Goal: Complete application form

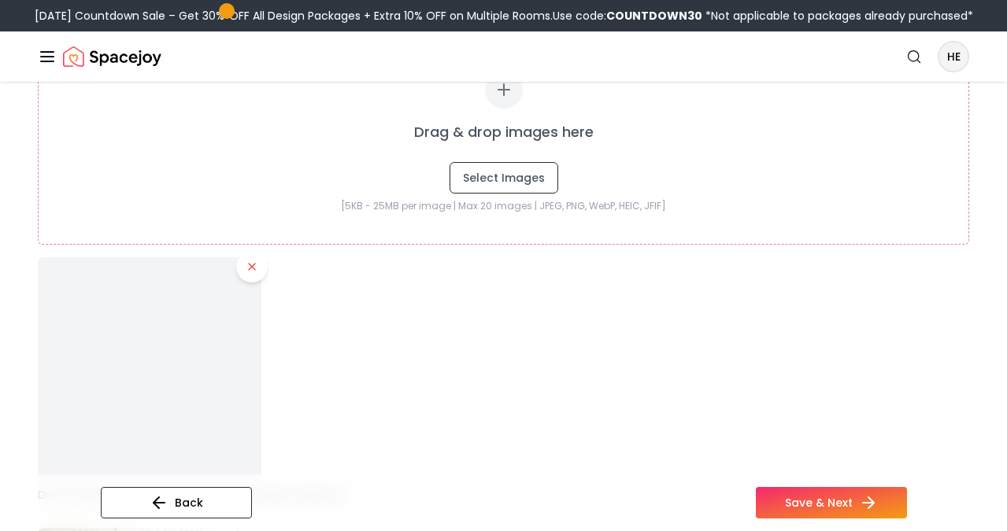
scroll to position [476, 0]
click at [523, 177] on button "Select Images" at bounding box center [503, 172] width 109 height 31
type input "**********"
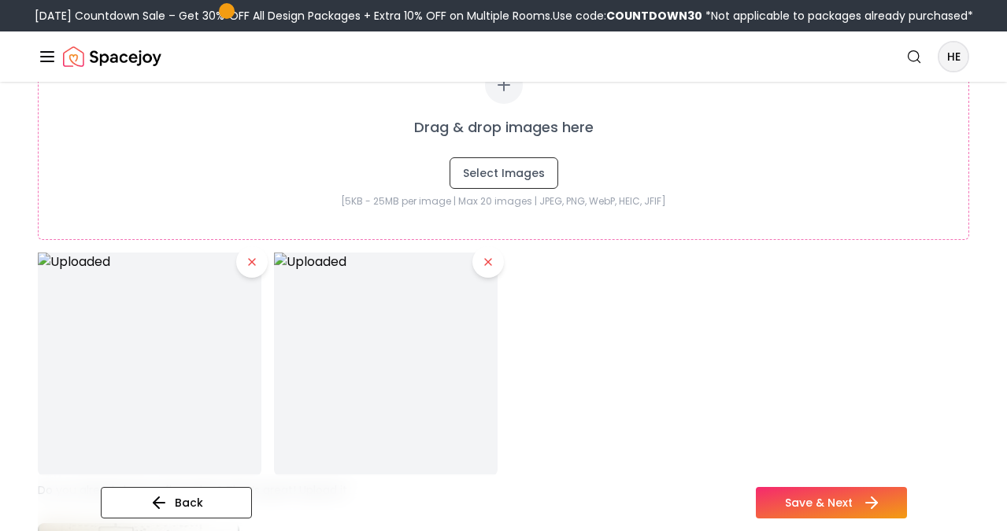
click at [804, 499] on button "Save & Next" at bounding box center [830, 502] width 151 height 31
click at [492, 268] on button at bounding box center [487, 261] width 31 height 31
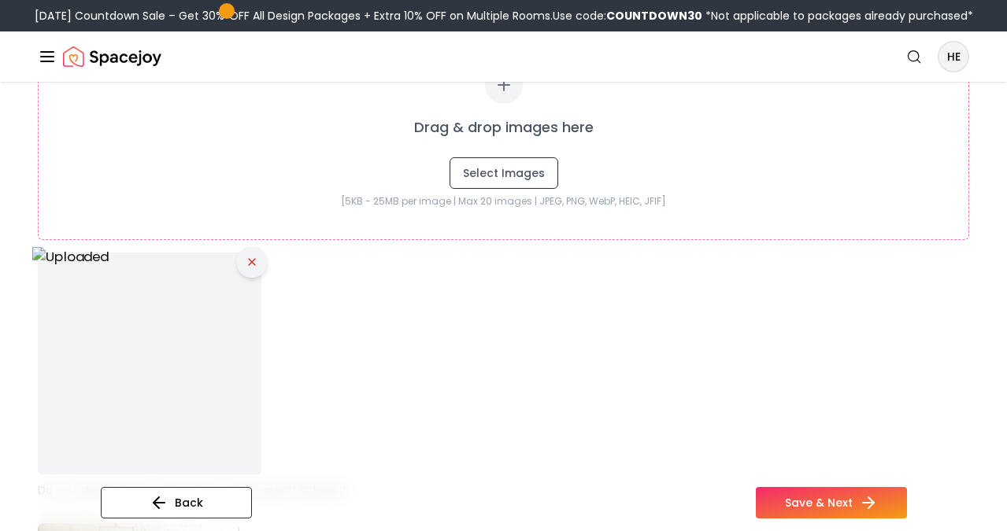
click at [249, 259] on icon at bounding box center [252, 262] width 6 height 6
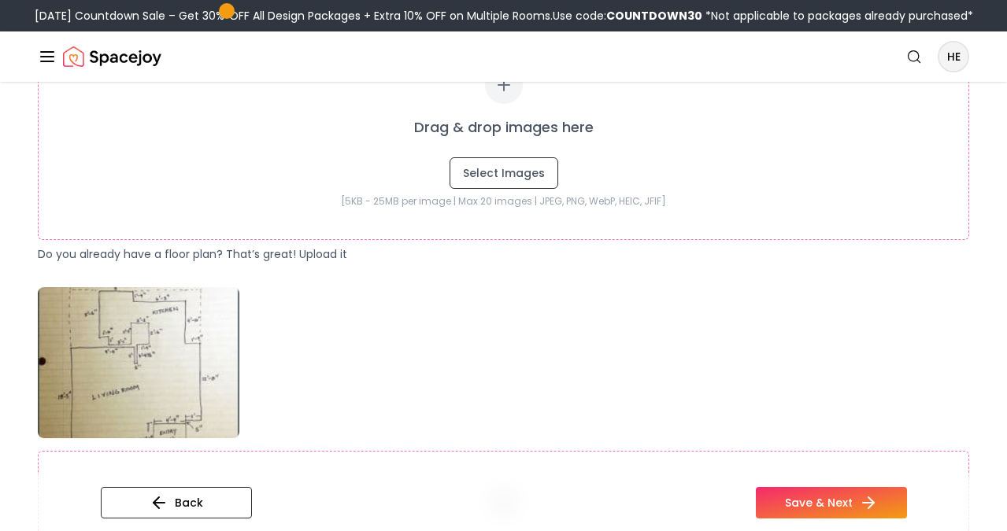
click at [379, 345] on div "Drag & drop images here Select Images [5KB - 25MB per image | Max 20 images | J…" at bounding box center [503, 483] width 931 height 392
click at [206, 369] on img at bounding box center [138, 362] width 201 height 151
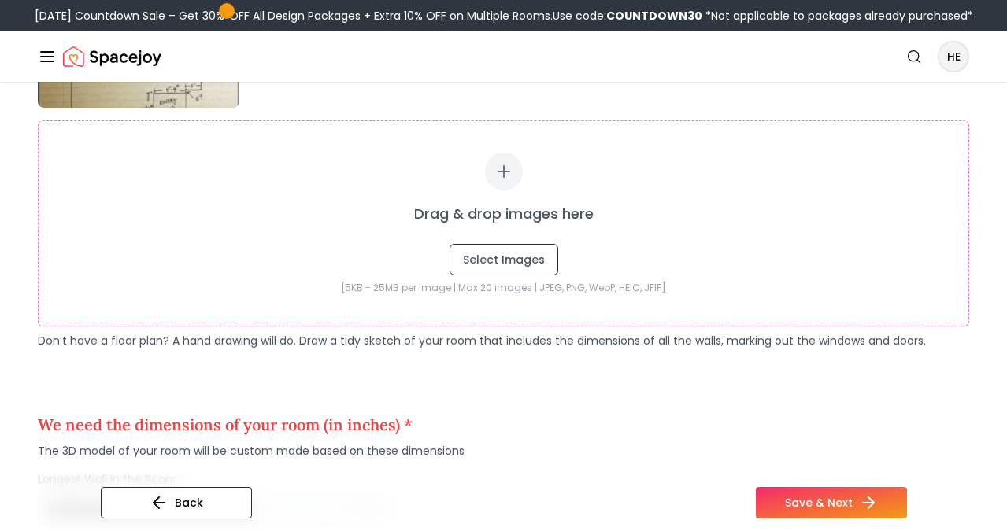
scroll to position [814, 0]
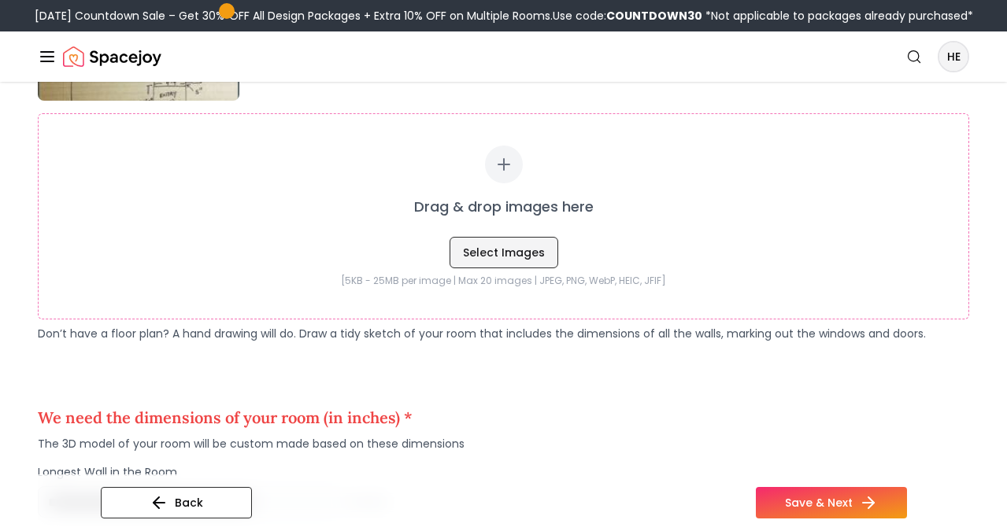
click at [512, 248] on button "Select Images" at bounding box center [503, 252] width 109 height 31
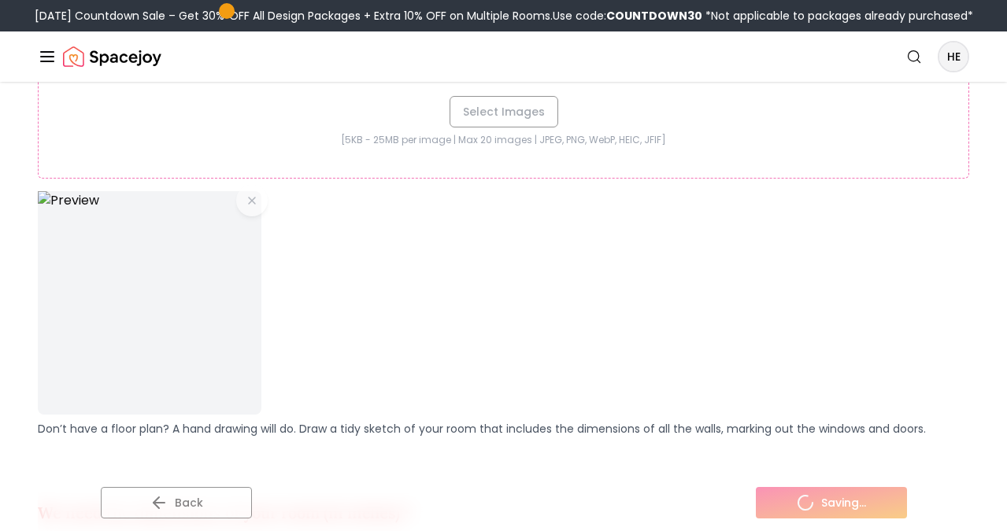
scroll to position [984, 0]
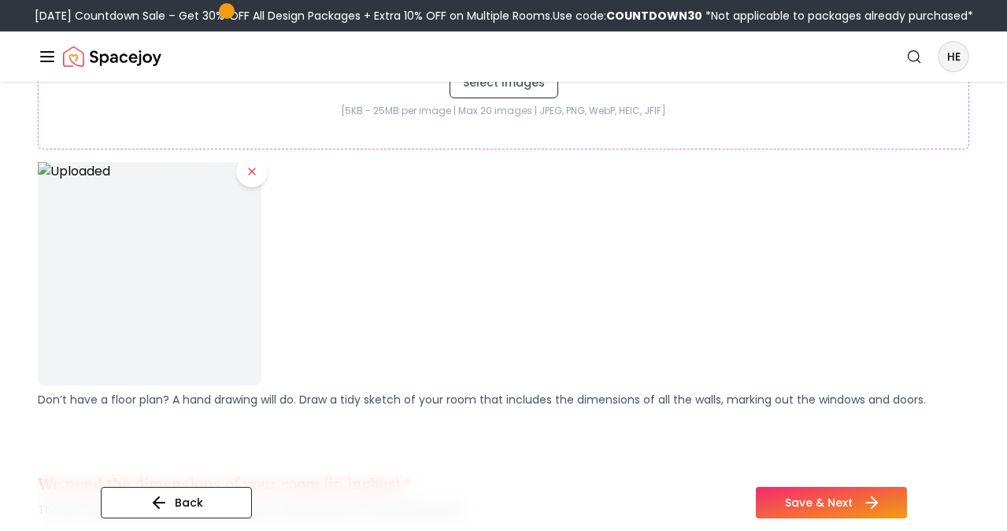
click at [799, 499] on button "Save & Next" at bounding box center [830, 502] width 151 height 31
click at [807, 499] on button "Save & Next" at bounding box center [830, 502] width 151 height 31
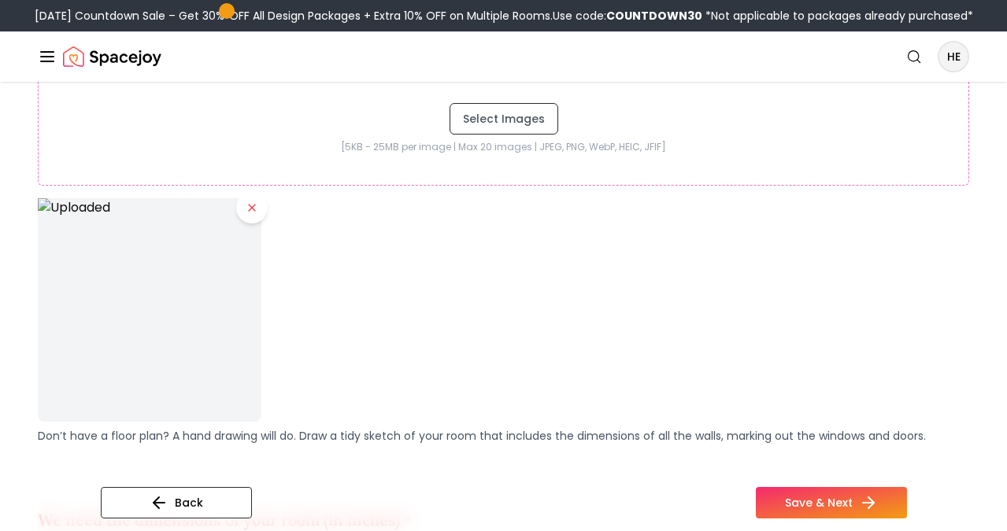
scroll to position [948, 0]
click at [154, 339] on img at bounding box center [149, 309] width 235 height 235
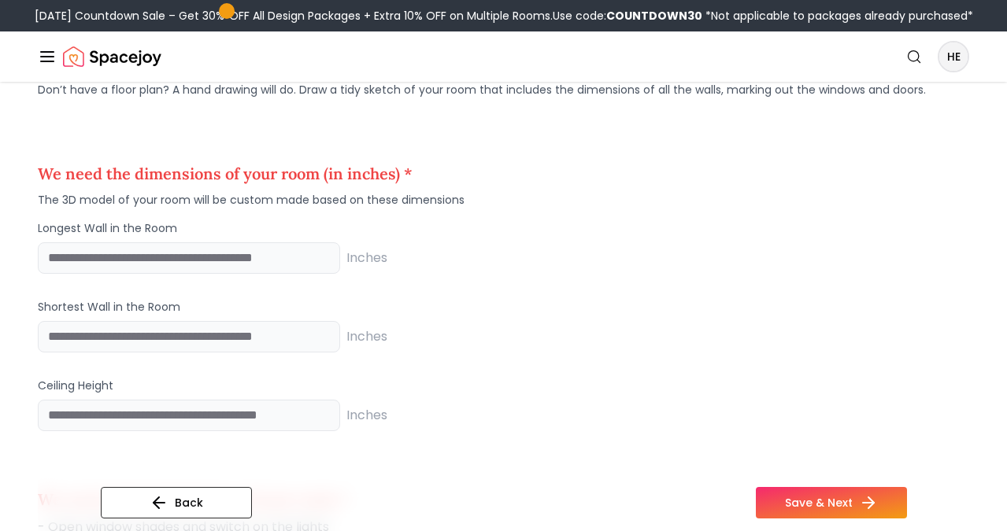
scroll to position [1338, 0]
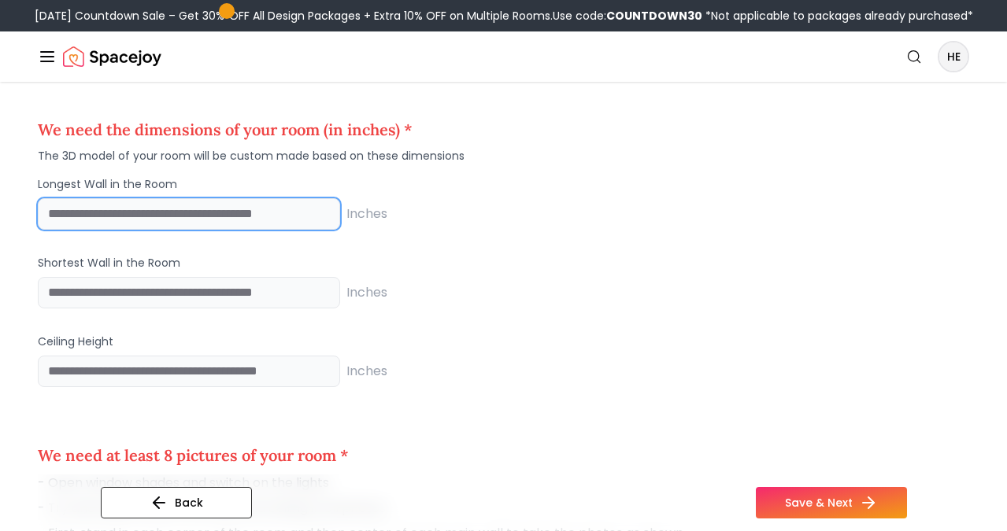
click at [233, 220] on input "number" at bounding box center [189, 213] width 302 height 31
type input "***"
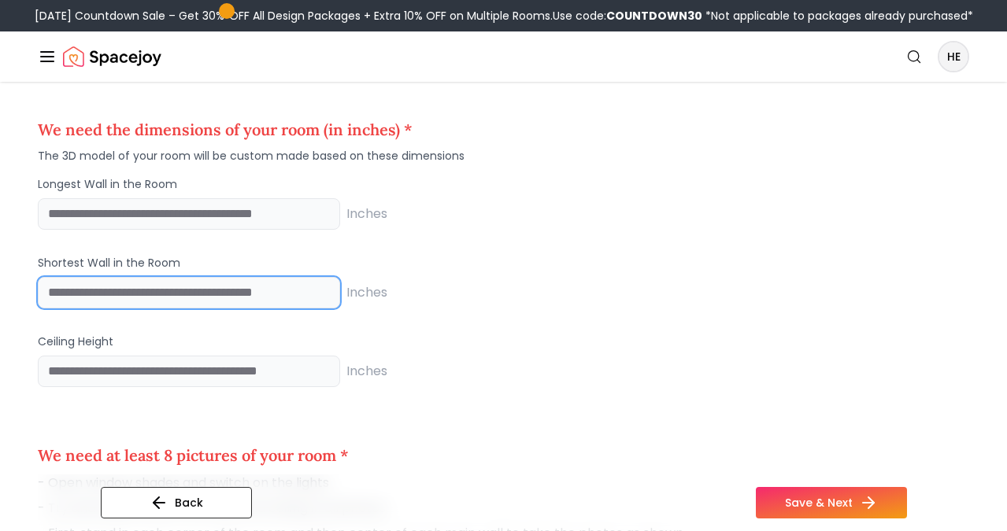
click at [187, 293] on input "number" at bounding box center [189, 292] width 302 height 31
type input "**"
click at [482, 344] on p "Ceiling Height" at bounding box center [503, 342] width 931 height 16
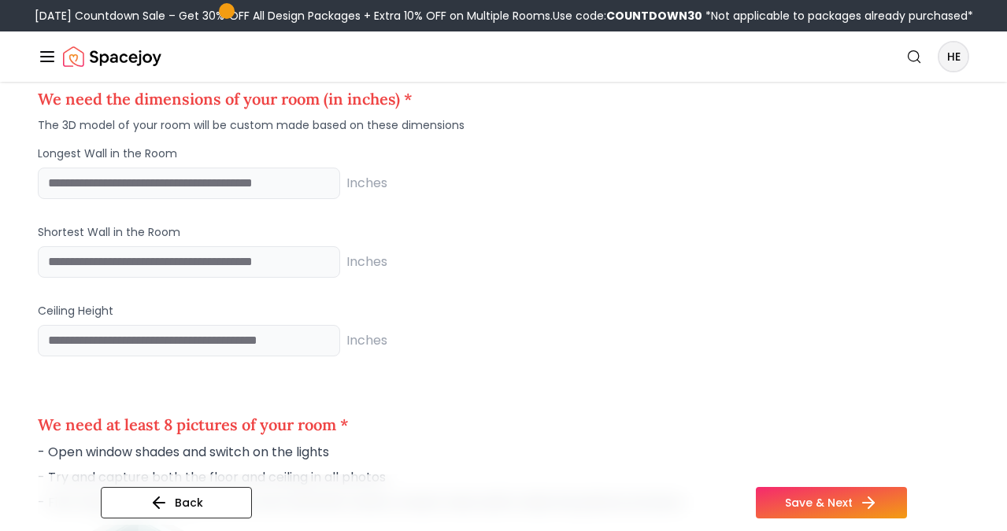
scroll to position [1368, 0]
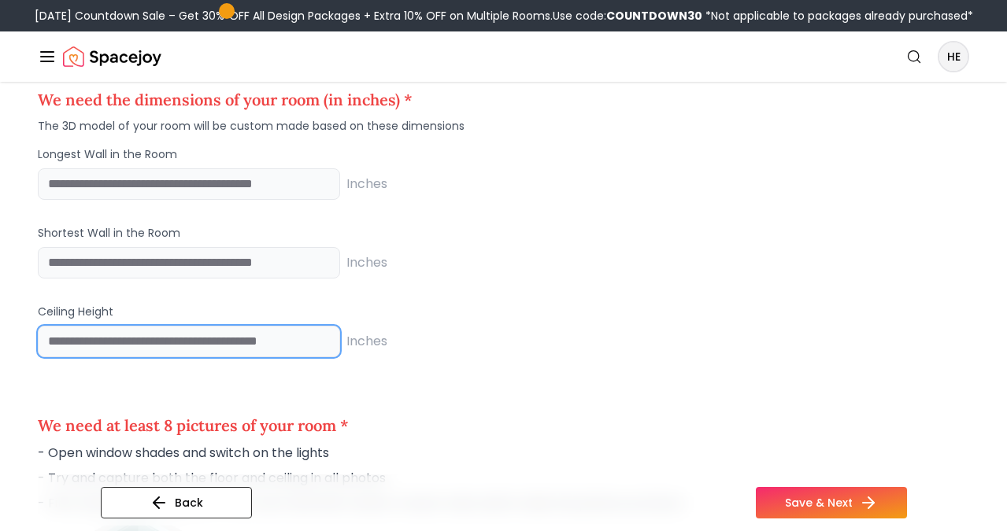
click at [230, 347] on input "number" at bounding box center [189, 341] width 302 height 31
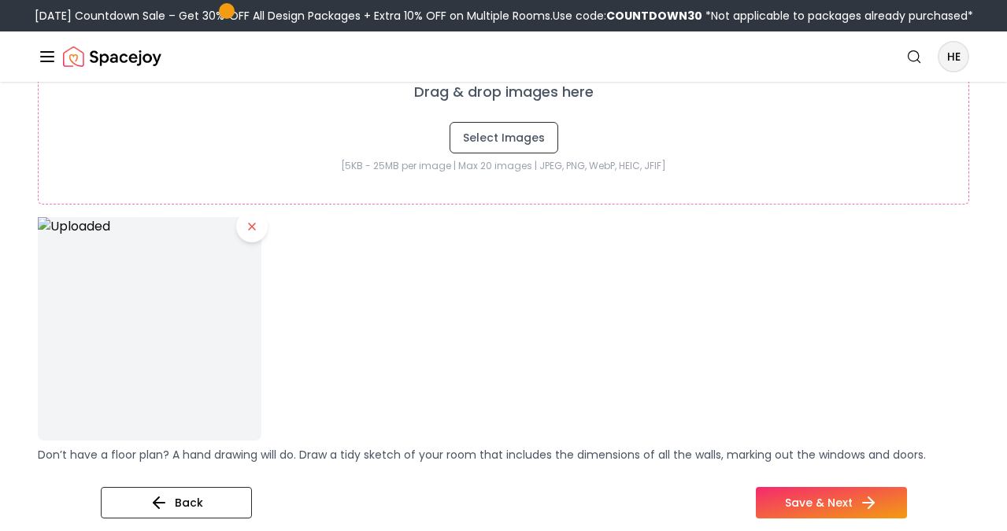
scroll to position [913, 0]
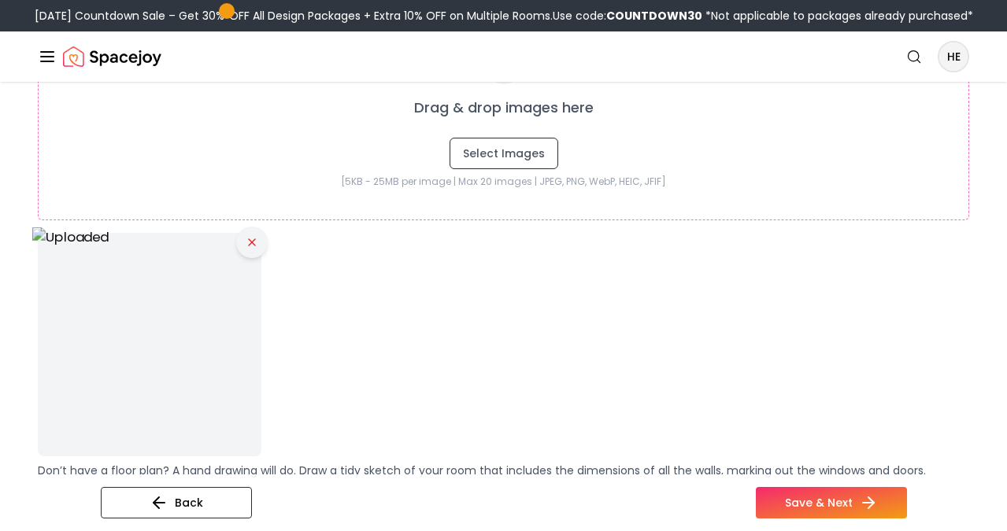
click at [253, 245] on icon at bounding box center [252, 242] width 6 height 6
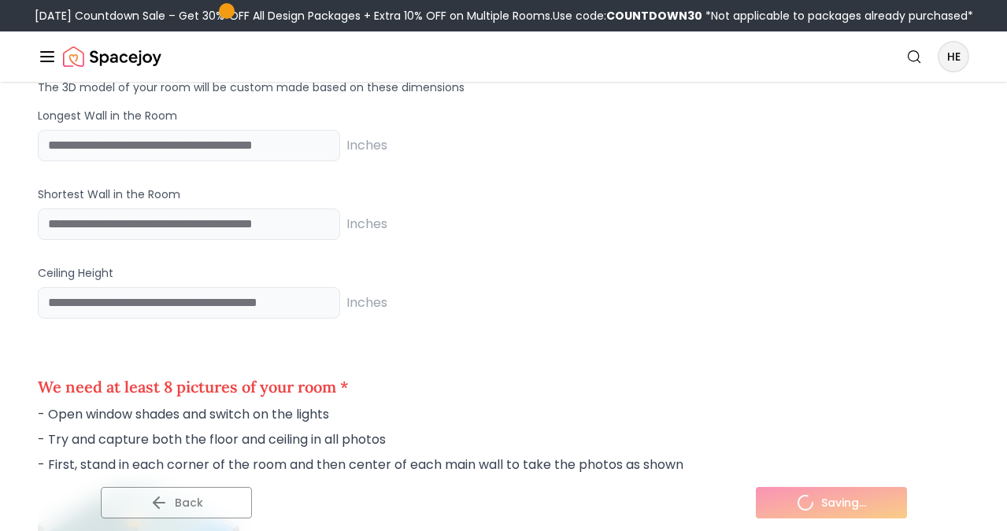
scroll to position [1446, 0]
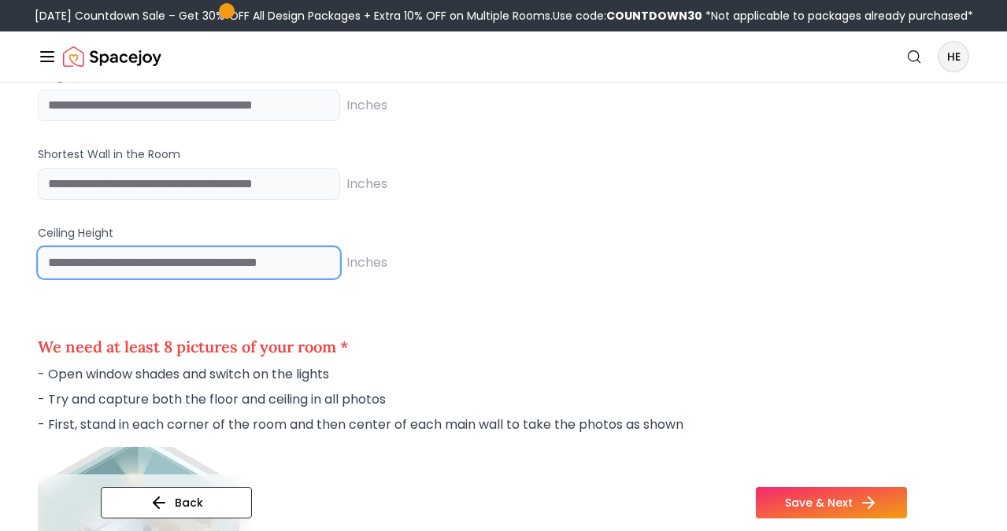
click at [245, 264] on input "number" at bounding box center [189, 262] width 302 height 31
type input "**"
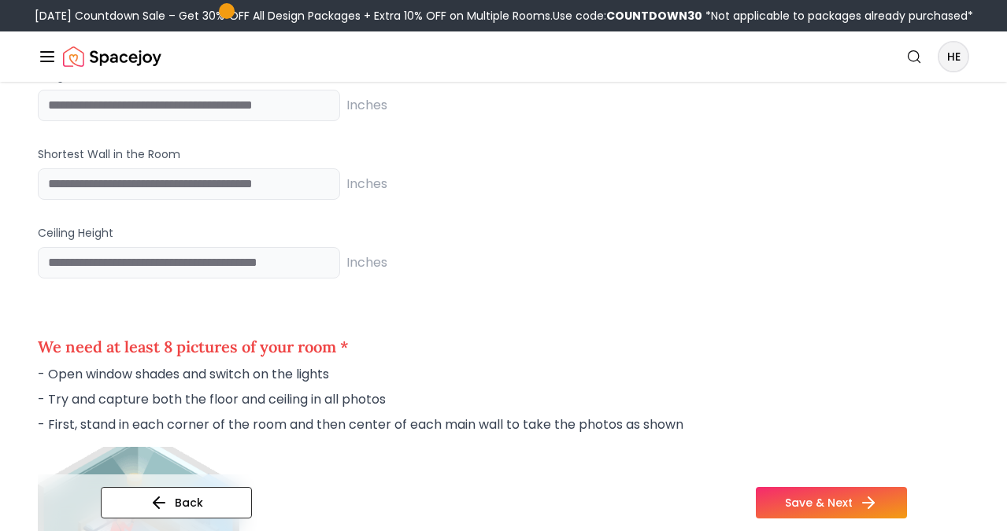
click at [547, 329] on div "We need at least 8 pictures of your room * - Open window shades and switch on t…" at bounding box center [503, 385] width 931 height 124
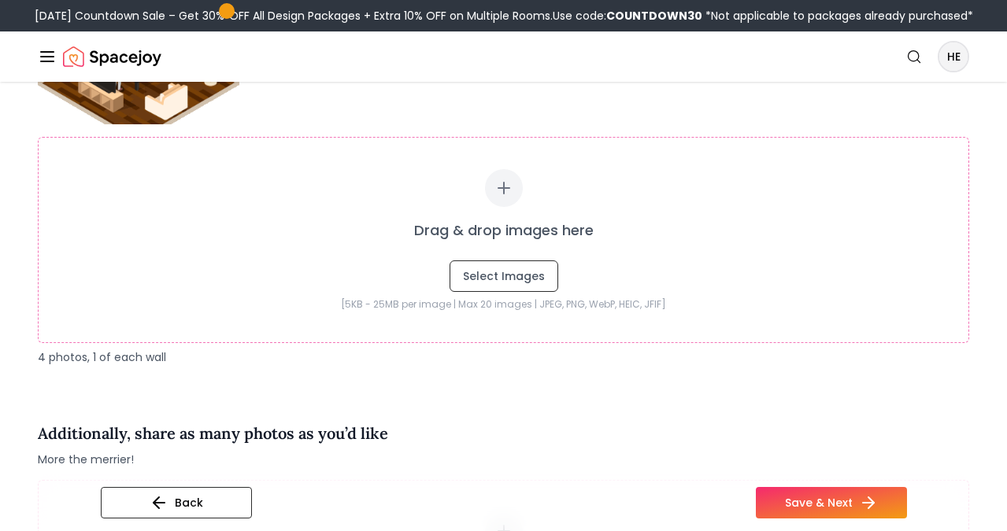
scroll to position [2806, 0]
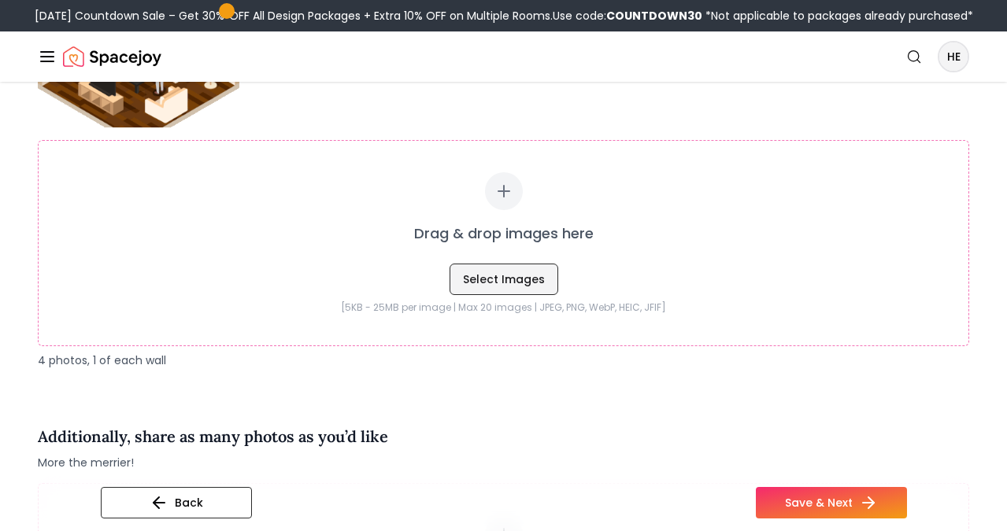
click at [535, 271] on button "Select Images" at bounding box center [503, 279] width 109 height 31
type input "**********"
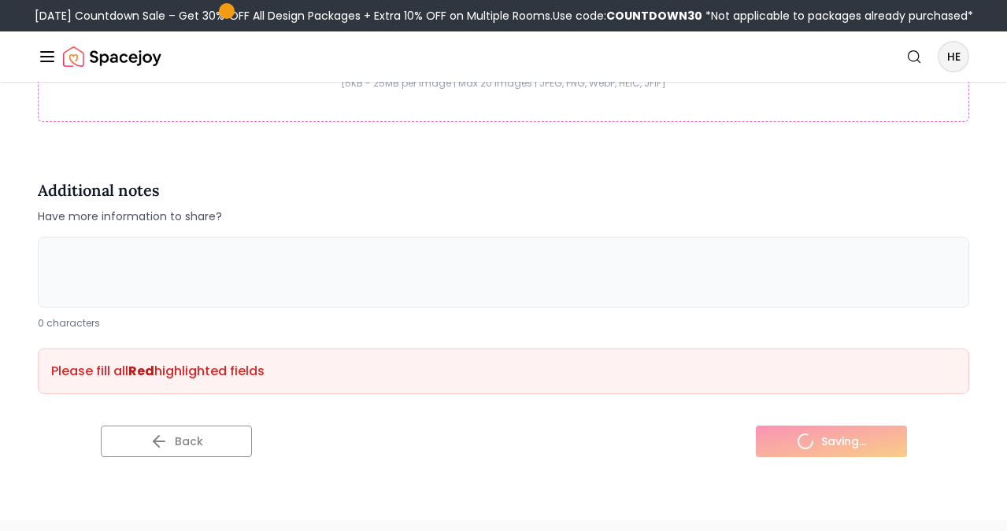
scroll to position [3627, 0]
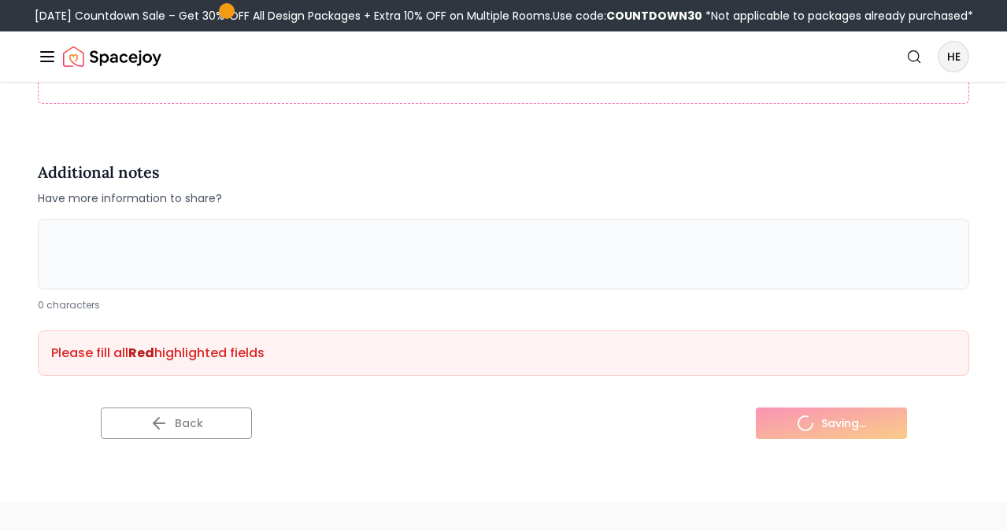
click at [463, 260] on textarea at bounding box center [503, 254] width 931 height 71
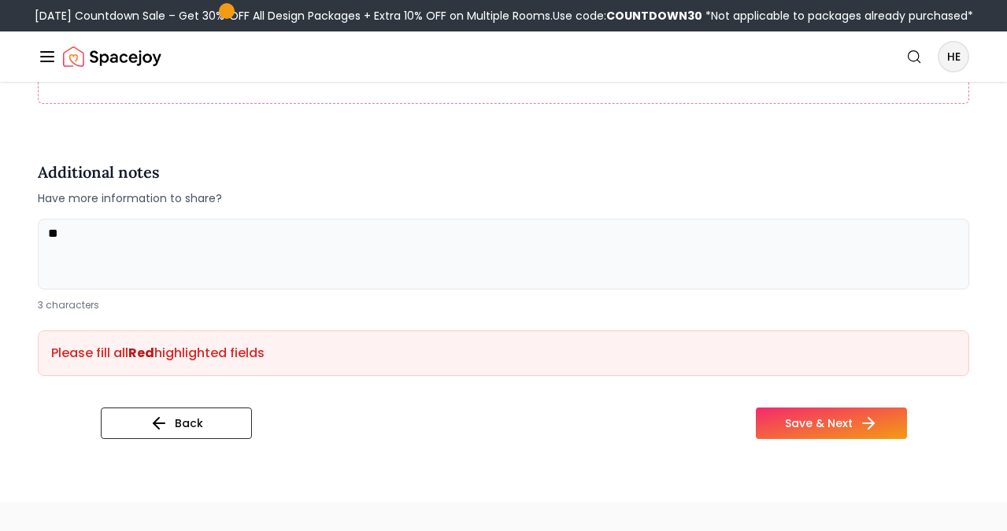
type textarea "*"
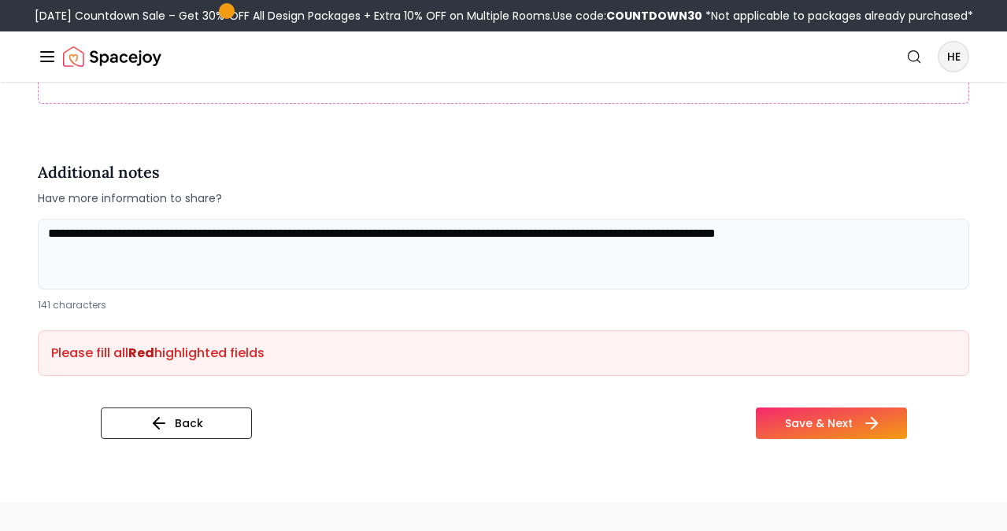
type textarea "**********"
click at [796, 423] on button "Save & Next" at bounding box center [830, 423] width 151 height 31
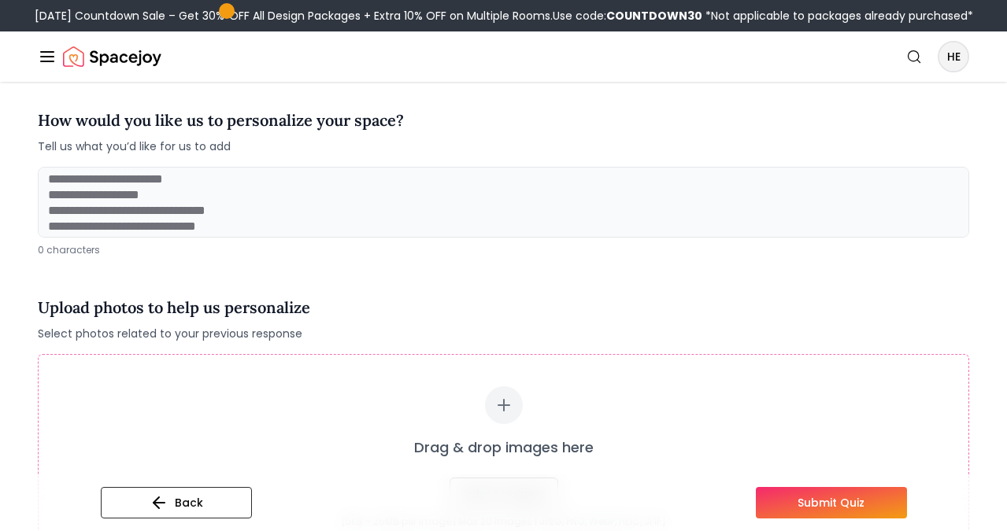
scroll to position [38, 0]
click at [462, 209] on textarea at bounding box center [503, 202] width 931 height 71
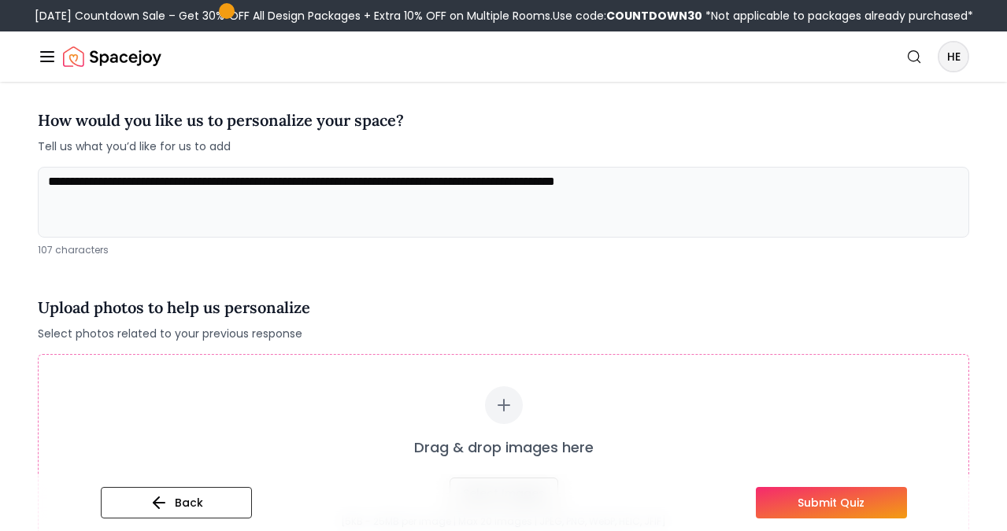
drag, startPoint x: 377, startPoint y: 177, endPoint x: 704, endPoint y: 187, distance: 327.5
click at [704, 187] on textarea "**********" at bounding box center [503, 202] width 931 height 71
drag, startPoint x: 379, startPoint y: 180, endPoint x: 501, endPoint y: 200, distance: 122.8
click at [501, 200] on textarea "**********" at bounding box center [503, 202] width 931 height 71
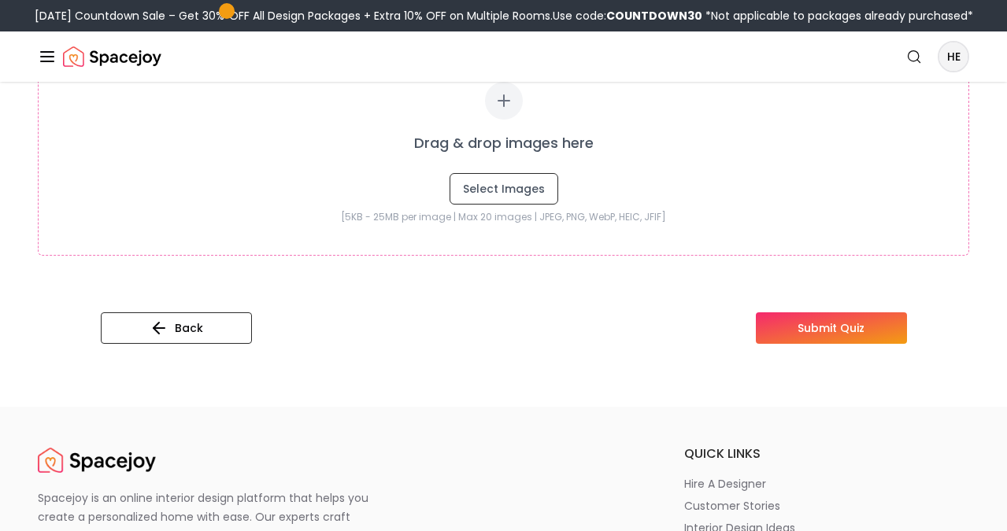
scroll to position [470, 0]
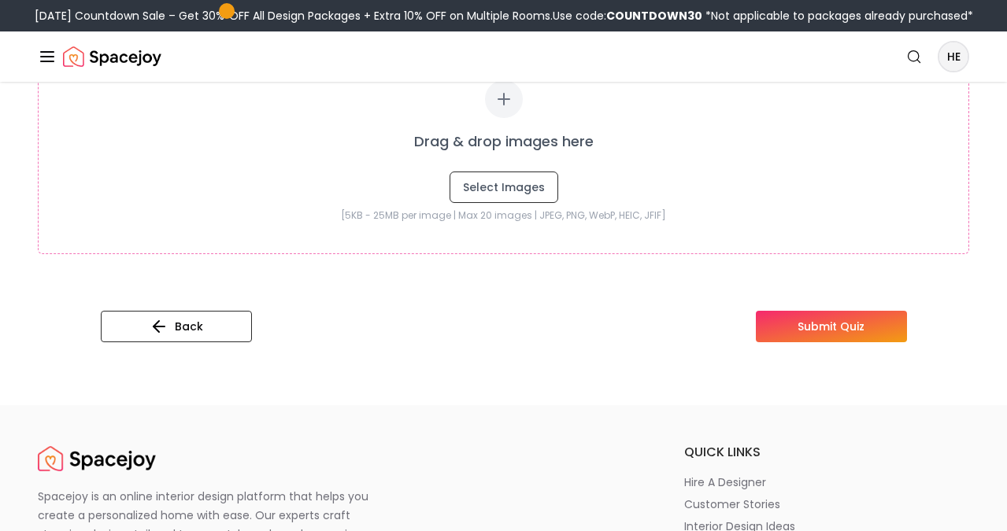
drag, startPoint x: 804, startPoint y: 331, endPoint x: 671, endPoint y: 356, distance: 135.5
click at [671, 356] on div "**********" at bounding box center [503, 8] width 1007 height 793
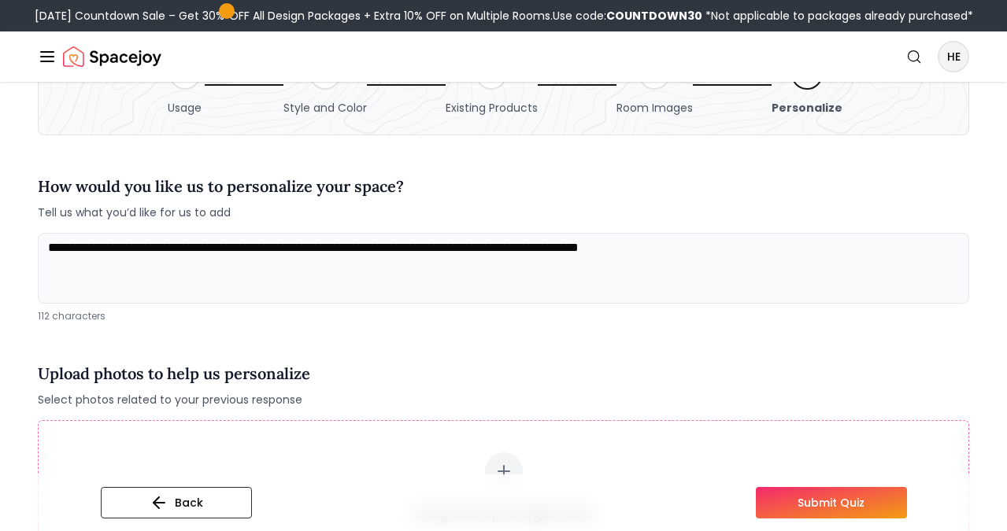
scroll to position [67, 0]
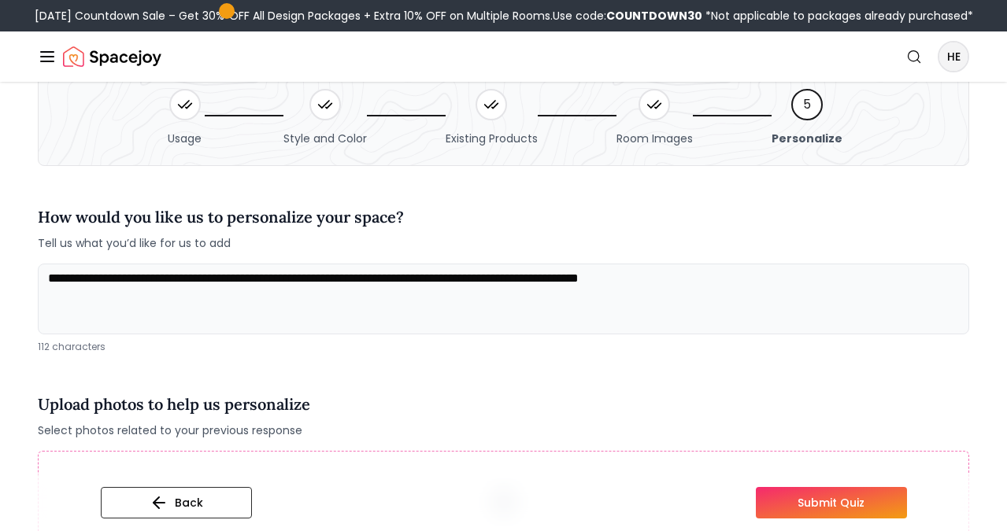
click at [773, 276] on textarea "**********" at bounding box center [503, 299] width 931 height 71
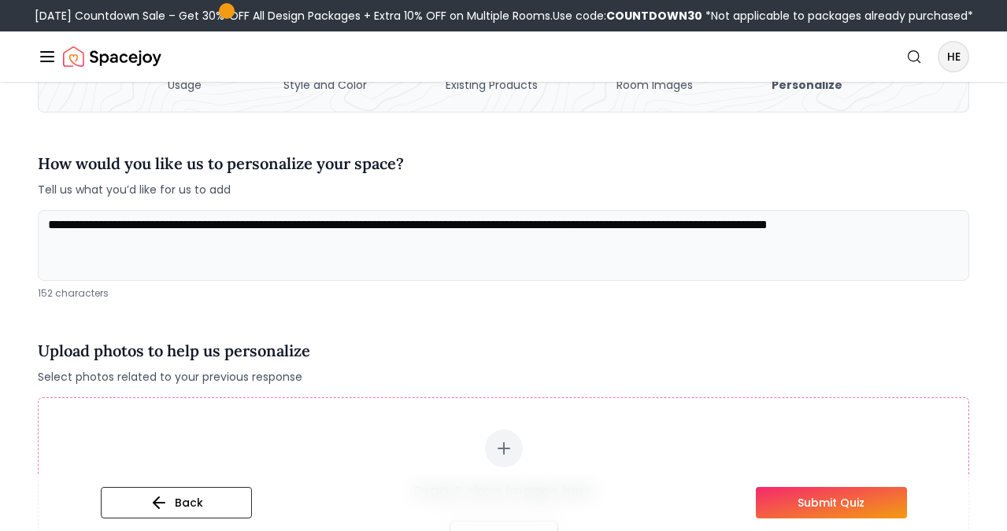
scroll to position [135, 0]
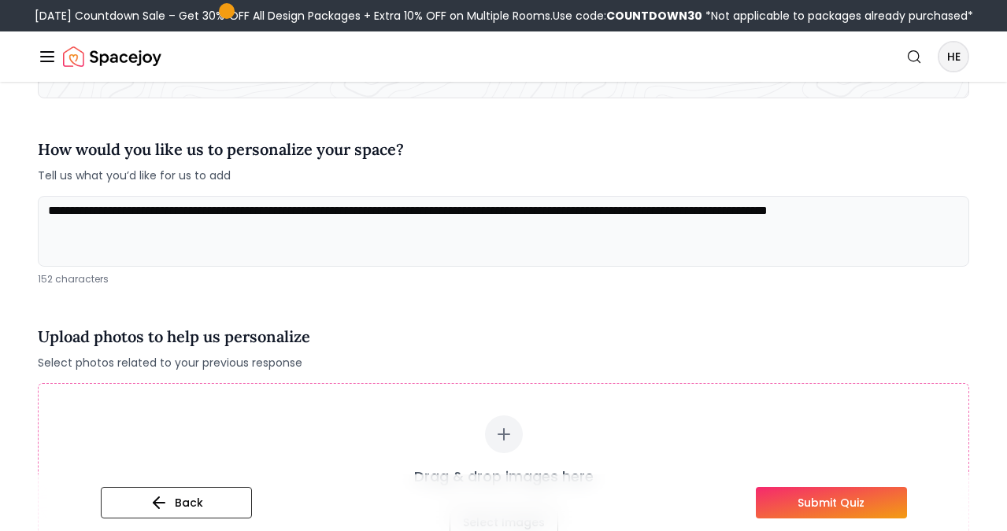
type textarea "**********"
click at [856, 502] on button "Submit Quiz" at bounding box center [830, 502] width 151 height 31
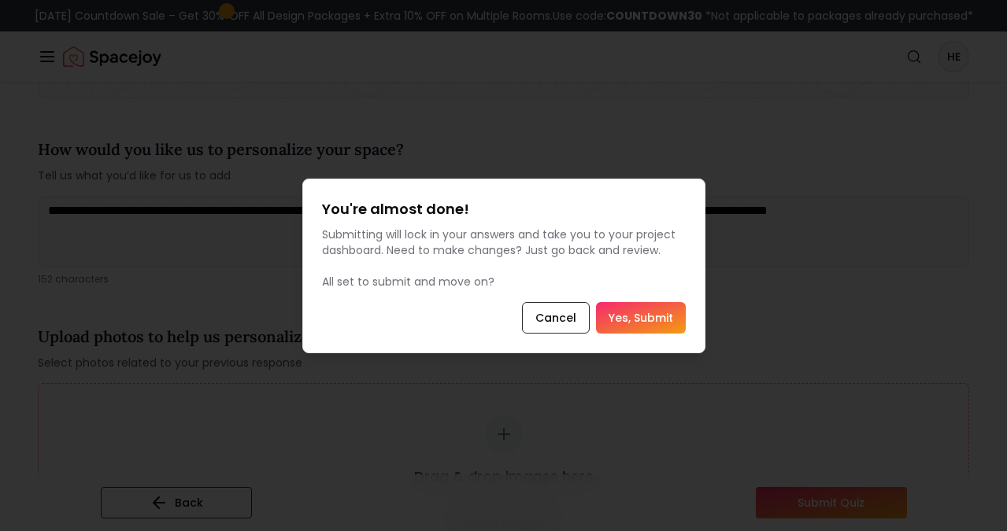
click at [653, 313] on button "Yes, Submit" at bounding box center [641, 317] width 90 height 31
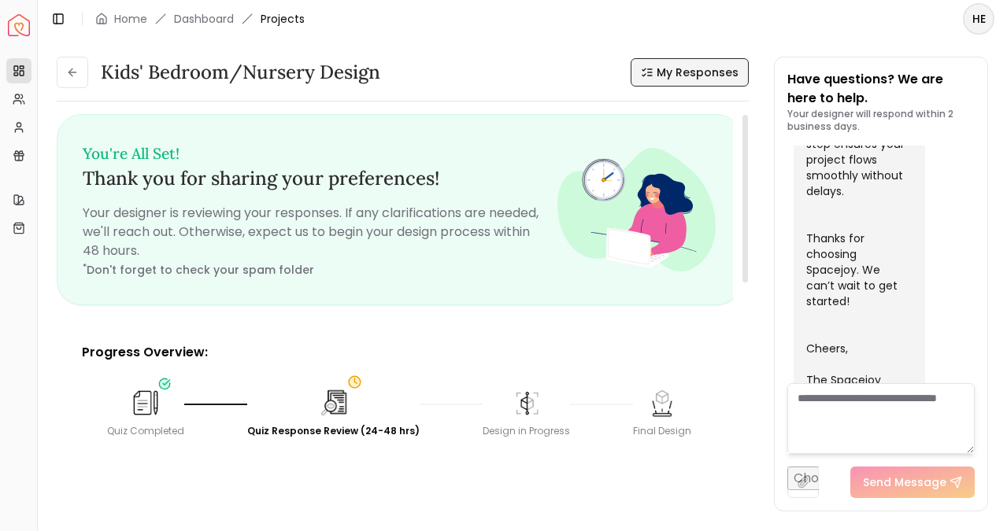
click at [663, 72] on span "My Responses" at bounding box center [697, 73] width 82 height 16
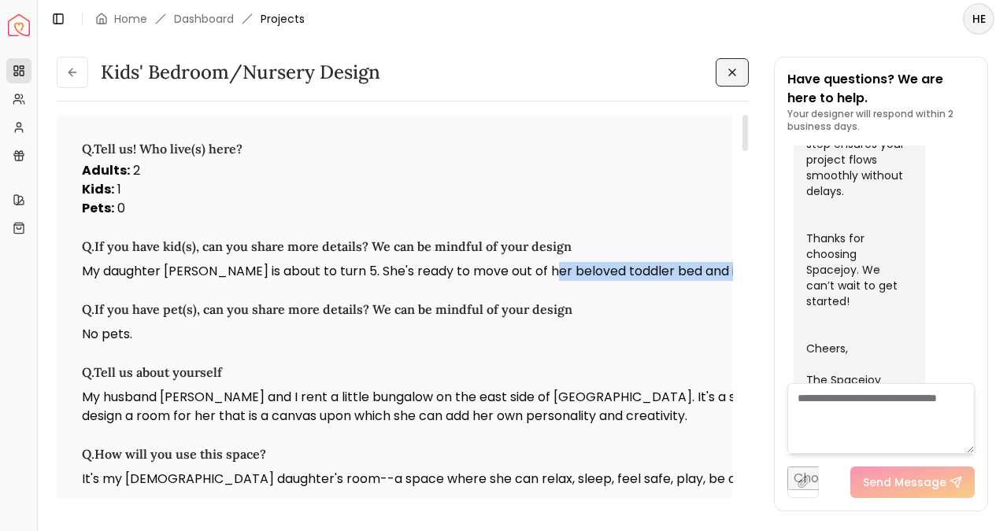
drag, startPoint x: 549, startPoint y: 276, endPoint x: 737, endPoint y: 283, distance: 187.4
click at [737, 283] on div "Kids' Bedroom/Nursery design Q. Tell us! Who live(s) here? Adults : 2 Kids : 1 …" at bounding box center [403, 312] width 692 height 397
click at [730, 69] on icon at bounding box center [732, 72] width 13 height 13
